Goal: Navigation & Orientation: Find specific page/section

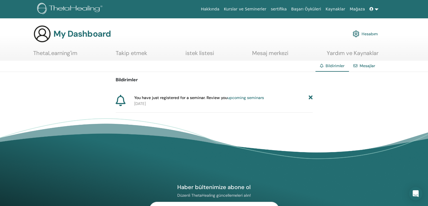
click at [376, 9] on link at bounding box center [374, 9] width 14 height 10
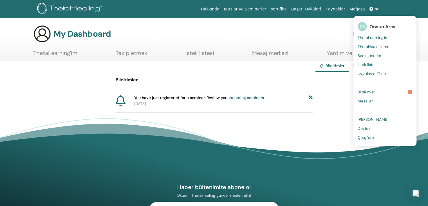
click at [370, 55] on span "Seminerlerim" at bounding box center [369, 55] width 23 height 5
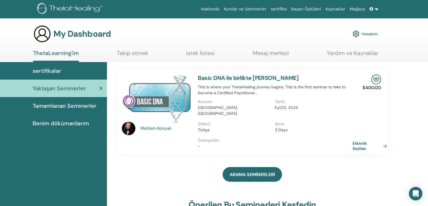
click at [359, 143] on link "Etkinlik Sayfası" at bounding box center [371, 145] width 37 height 10
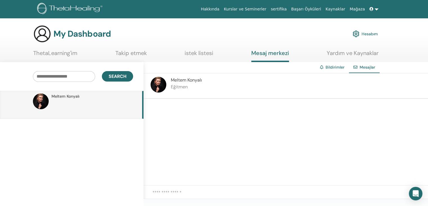
click at [135, 52] on link "Takip etmek" at bounding box center [131, 55] width 32 height 11
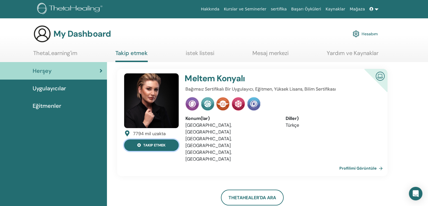
click at [153, 147] on button "takip etmek" at bounding box center [151, 145] width 55 height 12
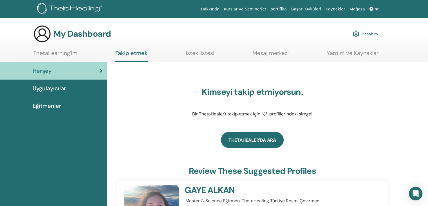
click at [241, 144] on link "ThetaHealer'da Ara" at bounding box center [252, 140] width 63 height 16
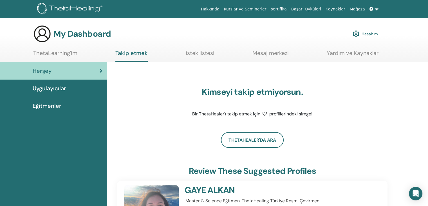
click at [202, 55] on link "istek listesi" at bounding box center [200, 55] width 29 height 11
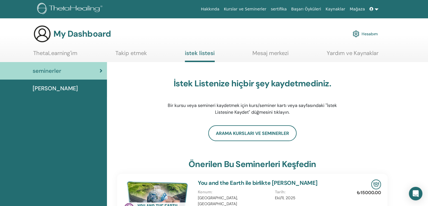
click at [268, 53] on link "Mesaj merkezi" at bounding box center [271, 55] width 36 height 11
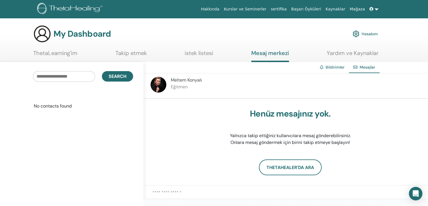
click at [375, 12] on link at bounding box center [374, 9] width 14 height 10
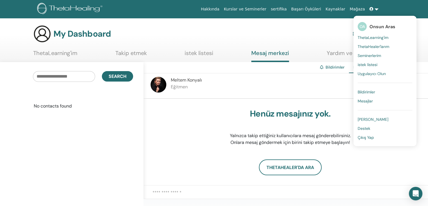
click at [369, 64] on span "istek listesi" at bounding box center [368, 64] width 20 height 5
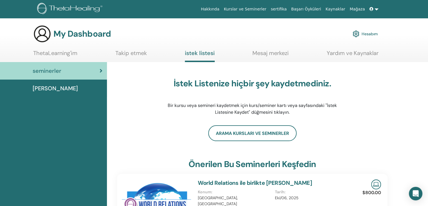
click at [375, 9] on link at bounding box center [374, 9] width 14 height 10
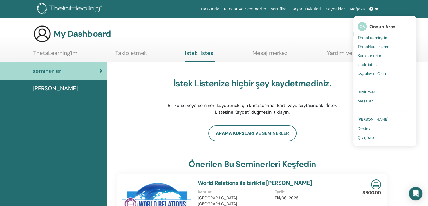
click at [372, 37] on span "ThetaLearning'im" at bounding box center [373, 37] width 31 height 5
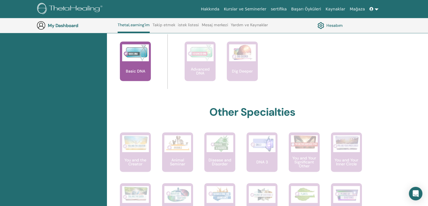
scroll to position [184, 0]
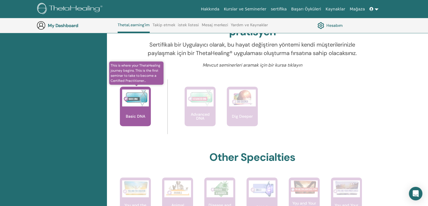
click at [139, 123] on div "Basic DNA" at bounding box center [135, 105] width 31 height 39
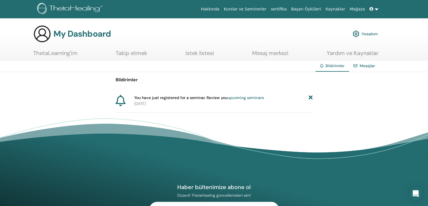
click at [310, 98] on icon at bounding box center [311, 98] width 4 height 6
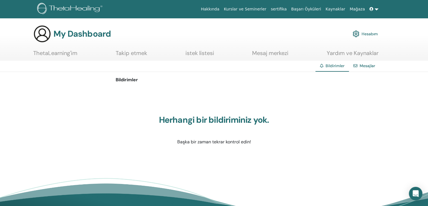
click at [375, 11] on link at bounding box center [374, 9] width 14 height 10
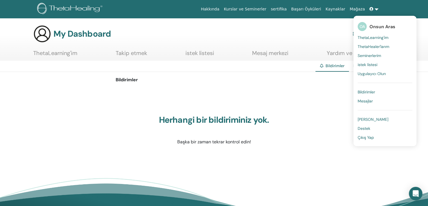
click at [369, 139] on span "Çıkış Yap" at bounding box center [366, 137] width 16 height 5
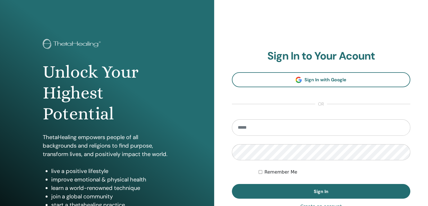
type input "**********"
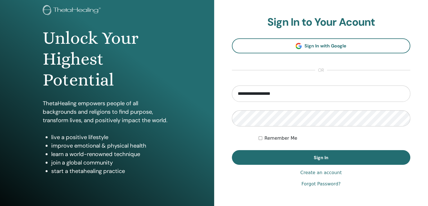
scroll to position [56, 0]
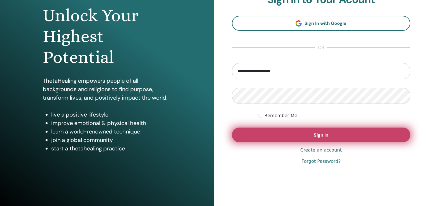
click at [300, 135] on button "Sign In" at bounding box center [321, 134] width 179 height 15
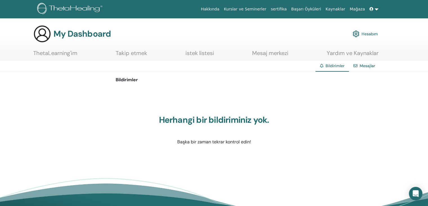
click at [370, 34] on link "Hesabım" at bounding box center [365, 34] width 25 height 12
